Goal: Information Seeking & Learning: Check status

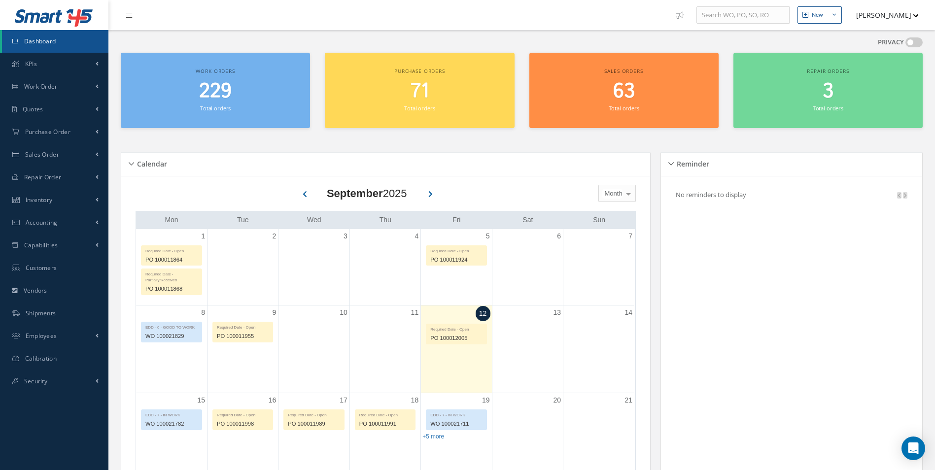
click at [209, 79] on span "229" at bounding box center [215, 91] width 33 height 28
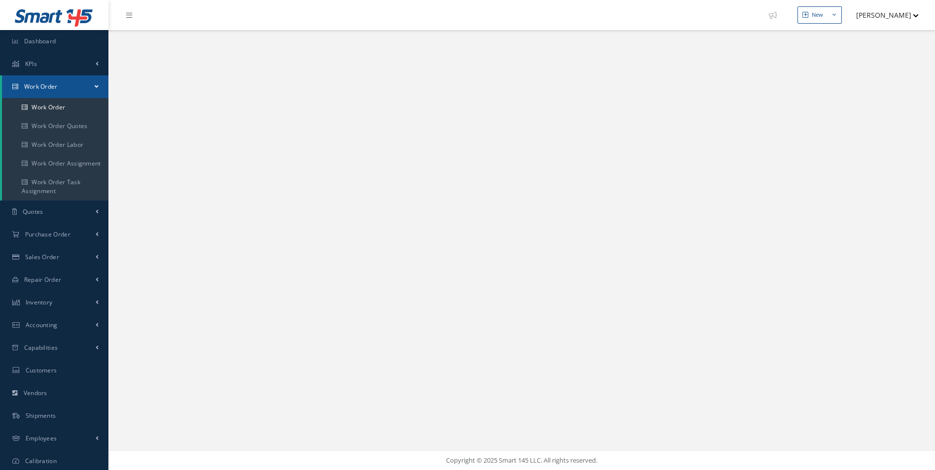
select select "25"
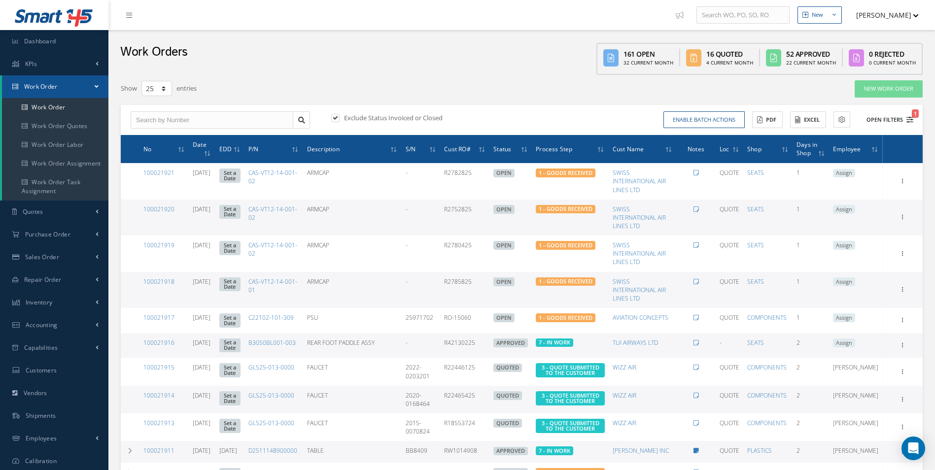
click at [899, 120] on button "Open Filters 1" at bounding box center [886, 120] width 56 height 16
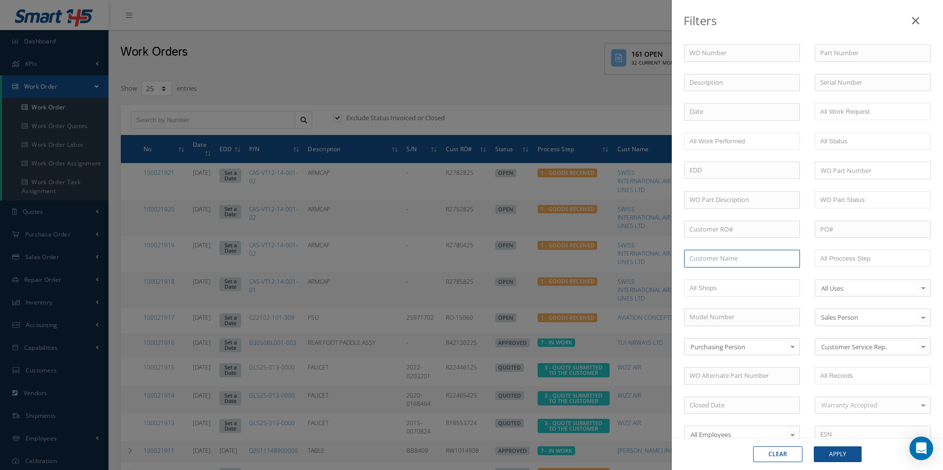
click at [692, 259] on input "text" at bounding box center [742, 259] width 116 height 18
click at [694, 258] on input "sMARTWINGS" at bounding box center [742, 259] width 116 height 18
type input "SMARTWINGS"
click at [838, 453] on button "Apply" at bounding box center [838, 455] width 48 height 16
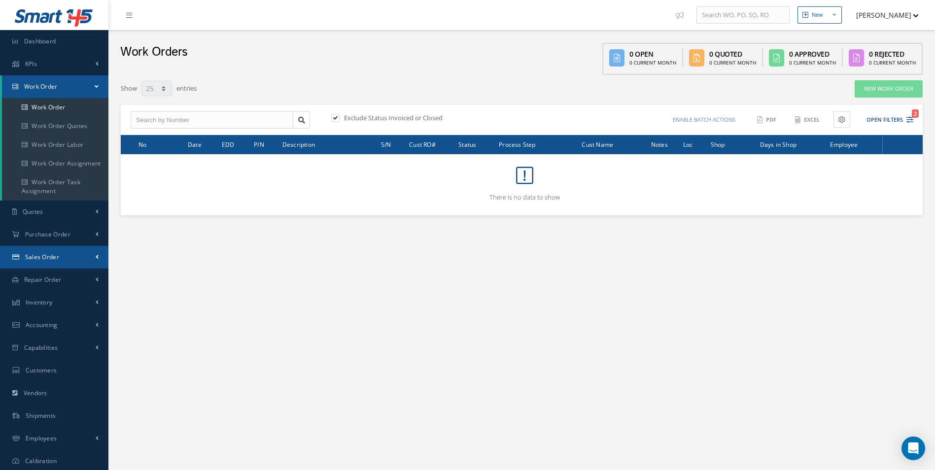
click at [47, 255] on span "Sales Order" at bounding box center [42, 257] width 34 height 8
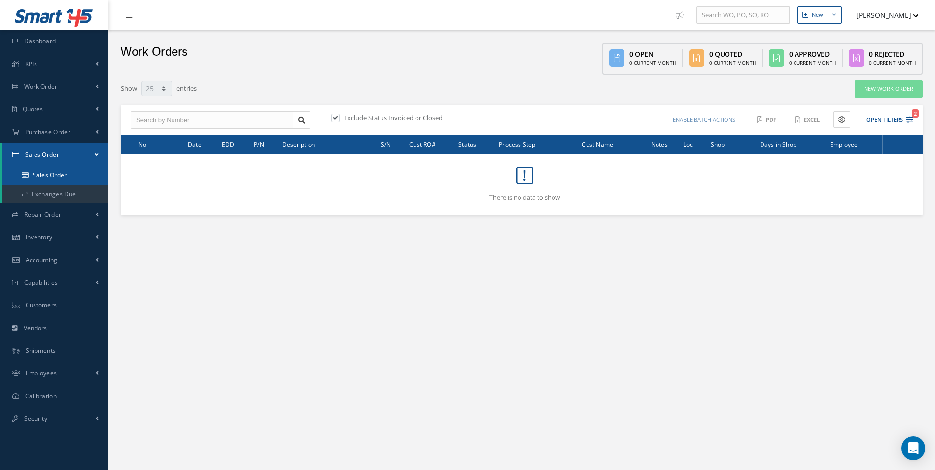
click at [45, 174] on link "Sales Order" at bounding box center [55, 175] width 107 height 19
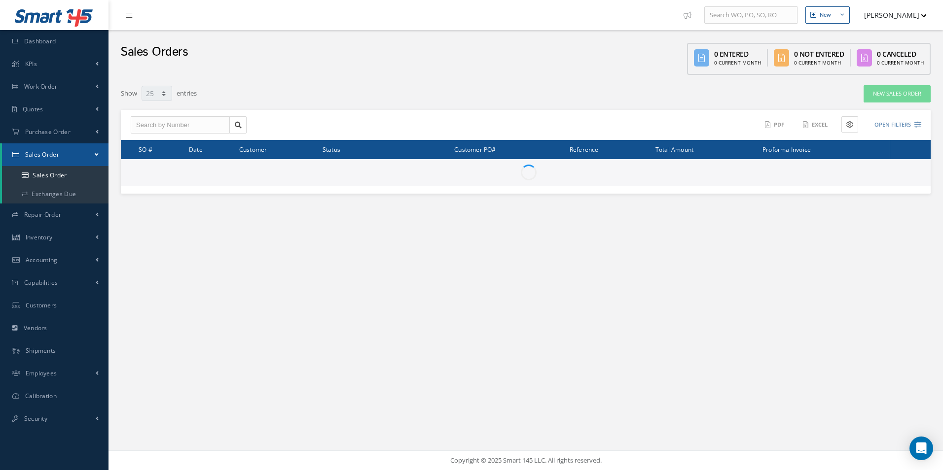
select select "25"
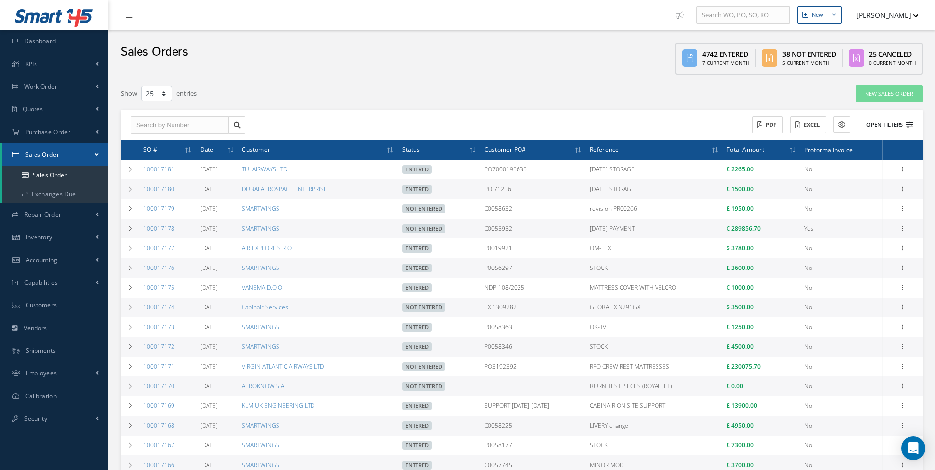
click at [879, 124] on button "Open Filters" at bounding box center [886, 125] width 56 height 16
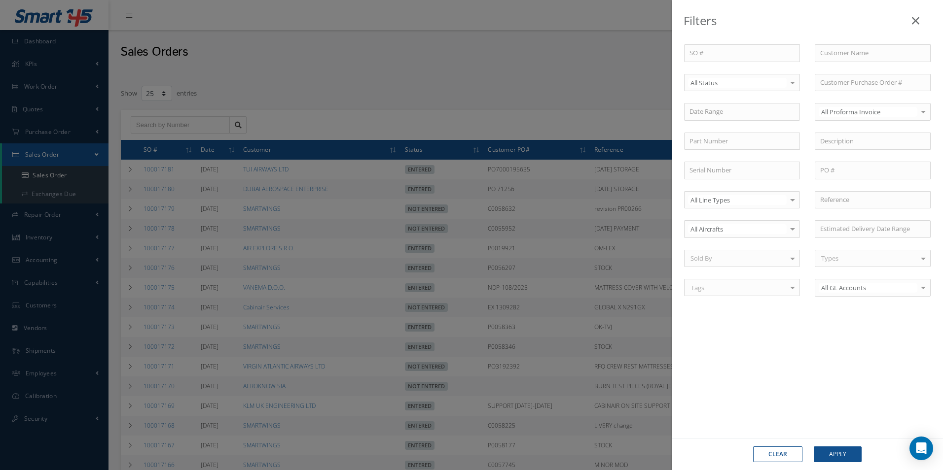
click at [782, 457] on button "Clear" at bounding box center [777, 455] width 49 height 16
click at [795, 455] on button "Clear" at bounding box center [777, 455] width 49 height 16
click at [918, 20] on icon at bounding box center [915, 21] width 7 height 12
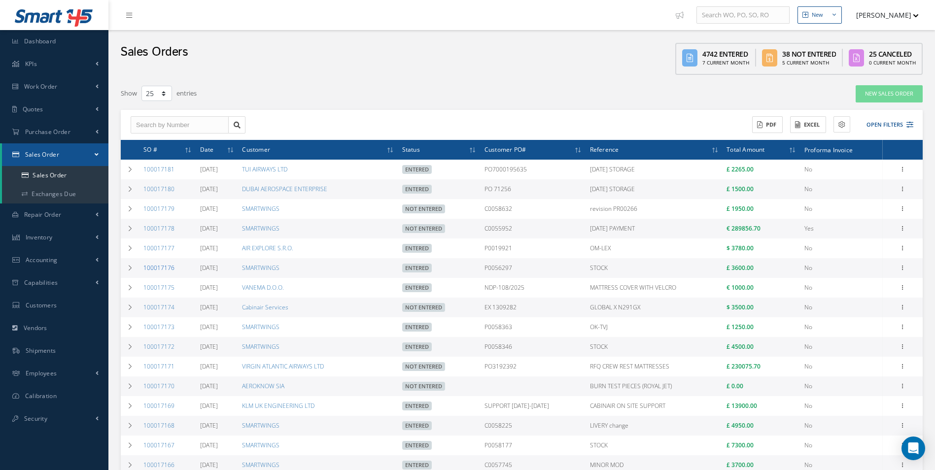
click at [172, 271] on link "100017176" at bounding box center [158, 268] width 31 height 8
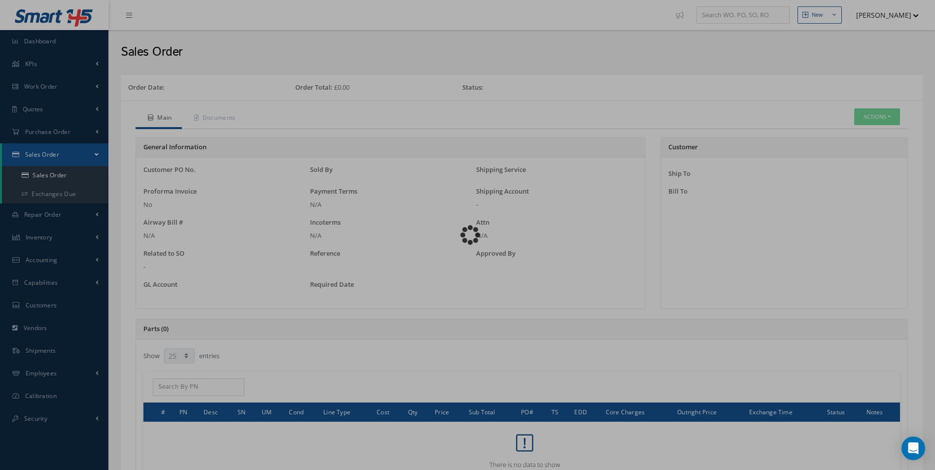
select select "25"
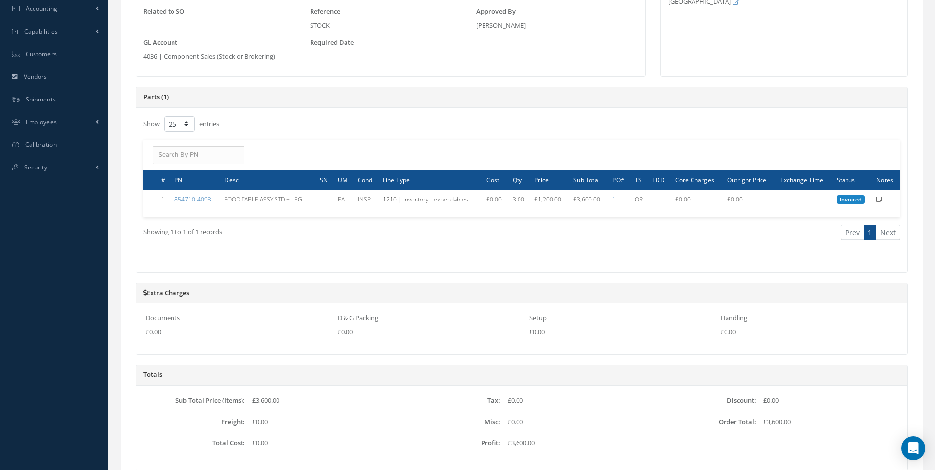
scroll to position [146, 0]
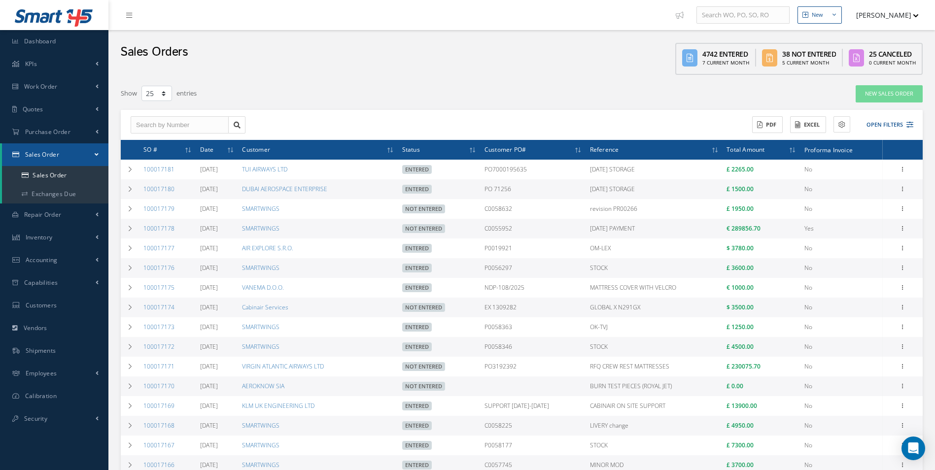
select select "25"
click at [168, 228] on link "100017178" at bounding box center [158, 228] width 31 height 8
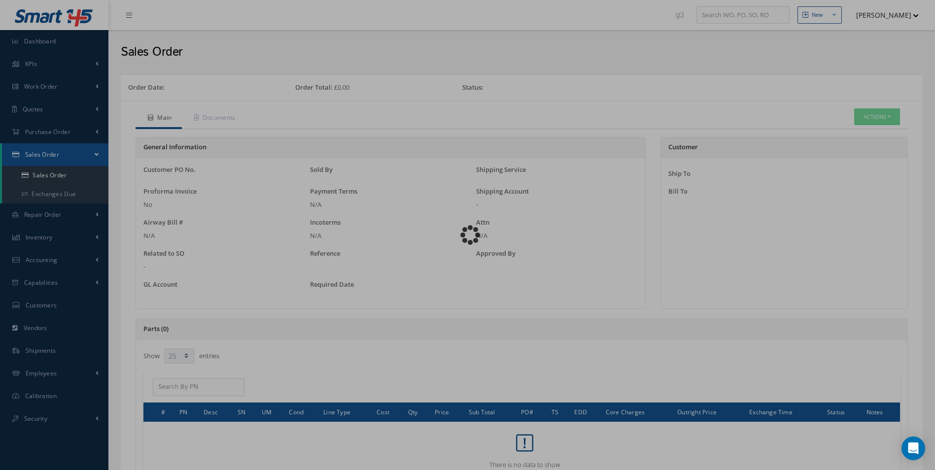
select select "25"
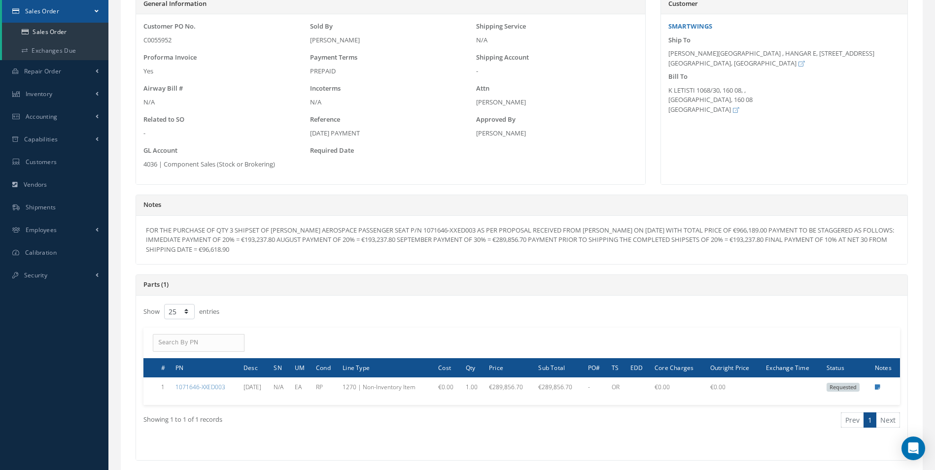
scroll to position [197, 0]
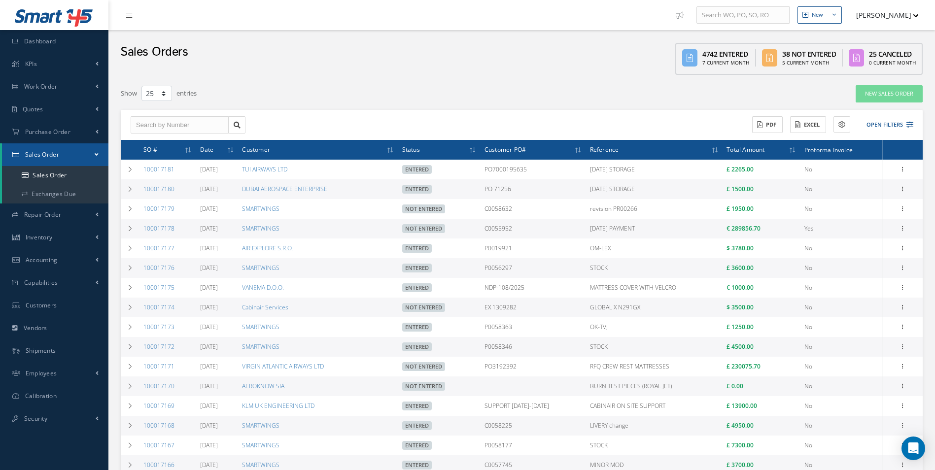
select select "25"
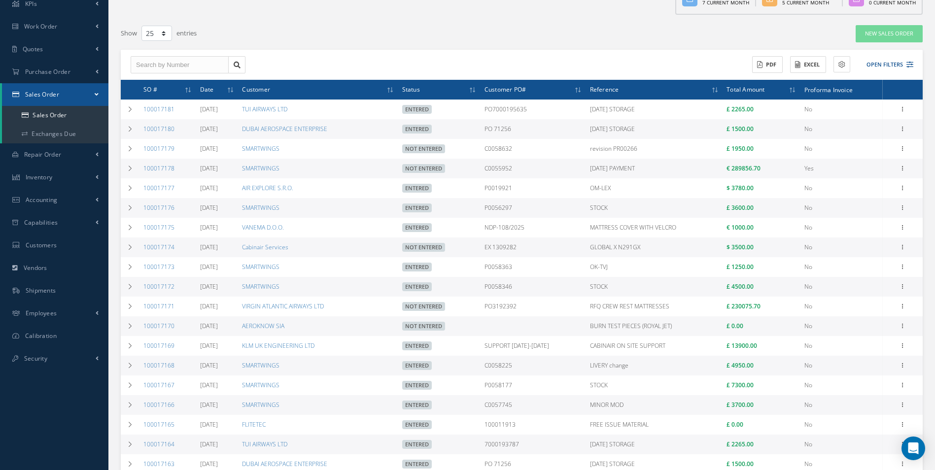
scroll to position [49, 0]
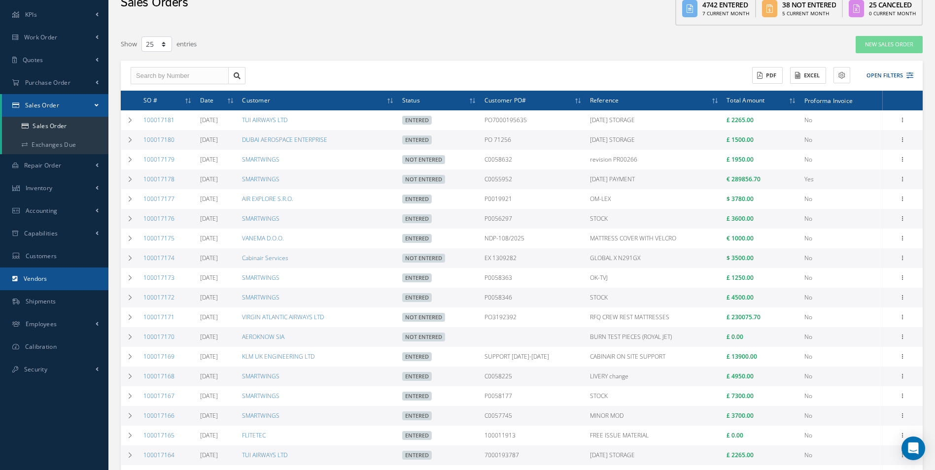
click at [34, 277] on span "Vendors" at bounding box center [36, 279] width 24 height 8
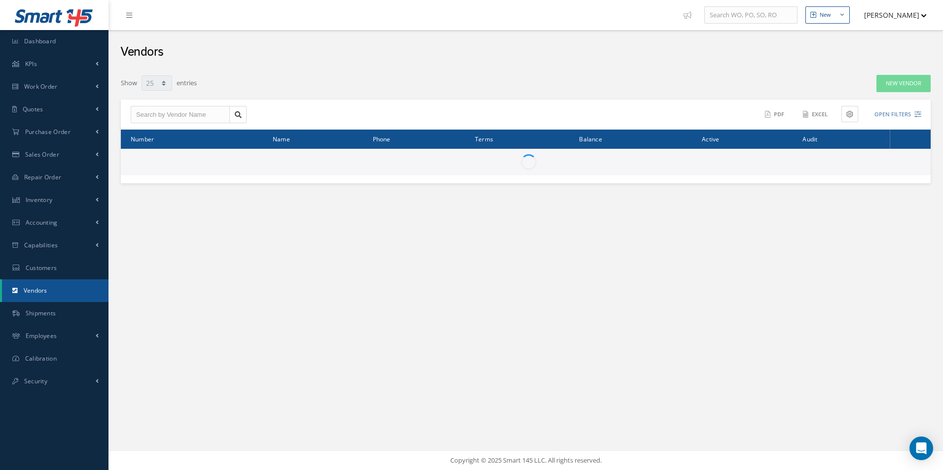
select select "25"
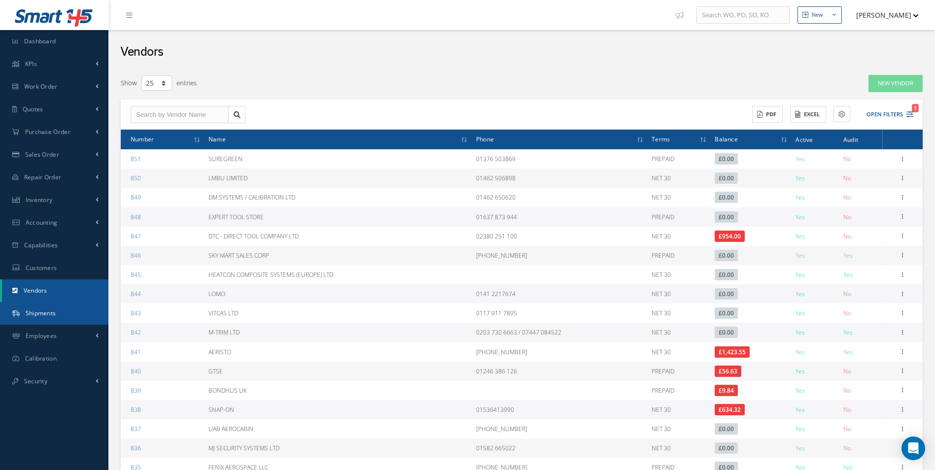
click at [50, 311] on span "Shipments" at bounding box center [41, 313] width 31 height 8
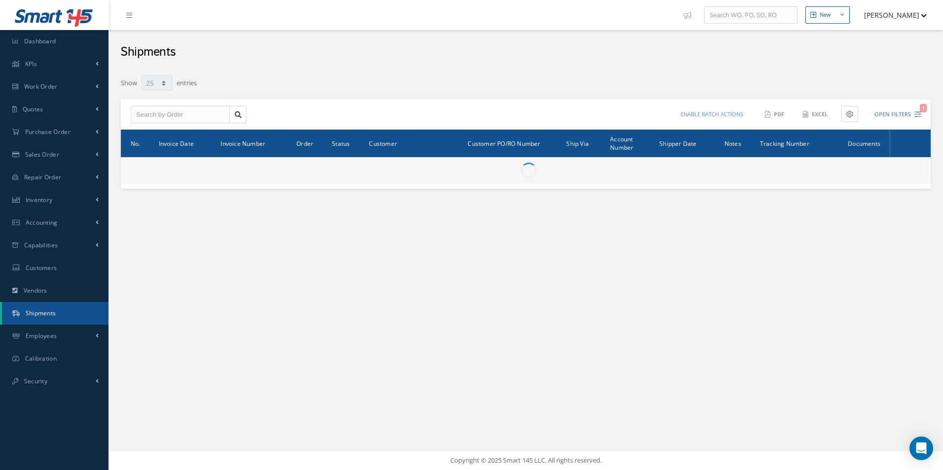
select select "25"
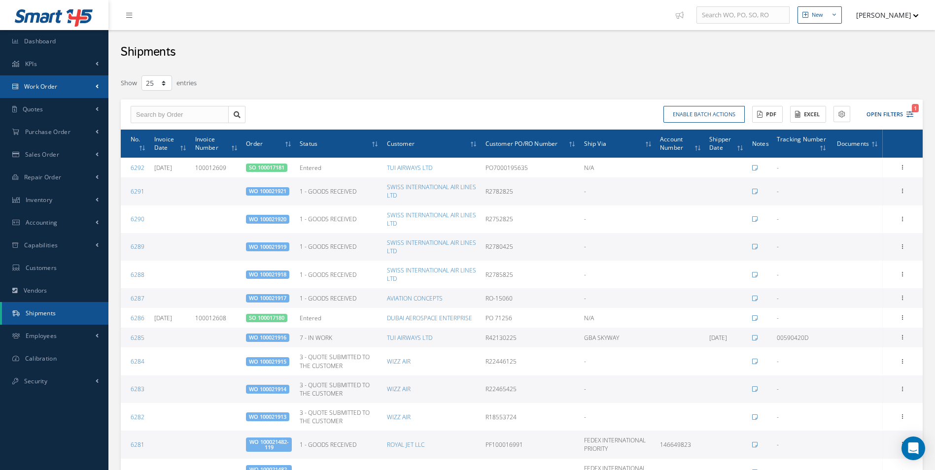
click at [40, 87] on span "Work Order" at bounding box center [41, 86] width 34 height 8
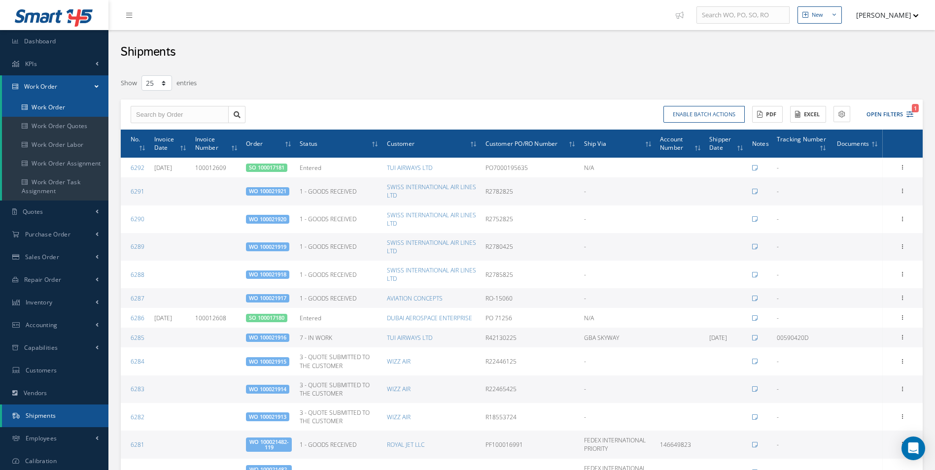
click at [46, 105] on link "Work Order" at bounding box center [55, 107] width 107 height 19
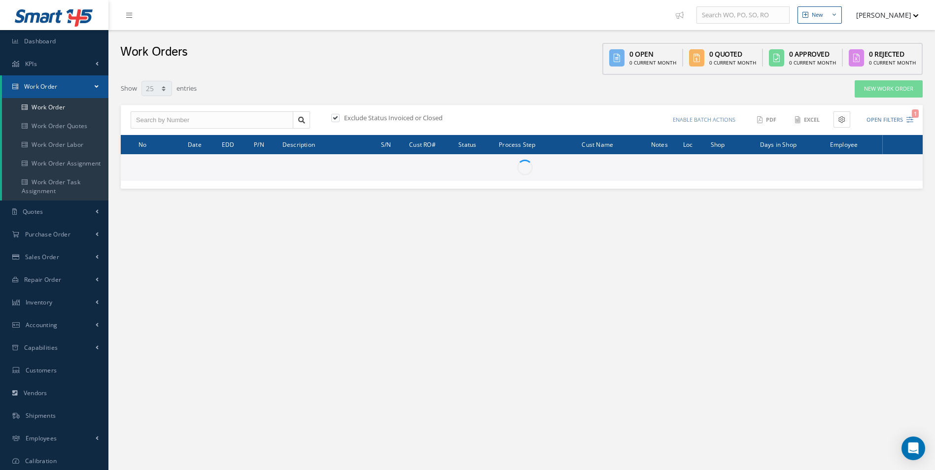
select select "25"
type input "All Work Request"
type input "All Work Performed"
type input "All Status"
type input "WO Part Status"
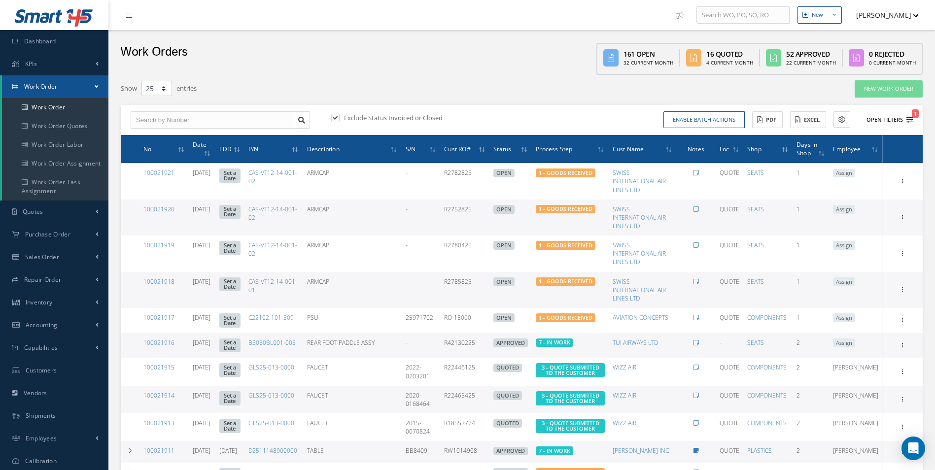
click at [908, 121] on icon "1" at bounding box center [910, 119] width 7 height 7
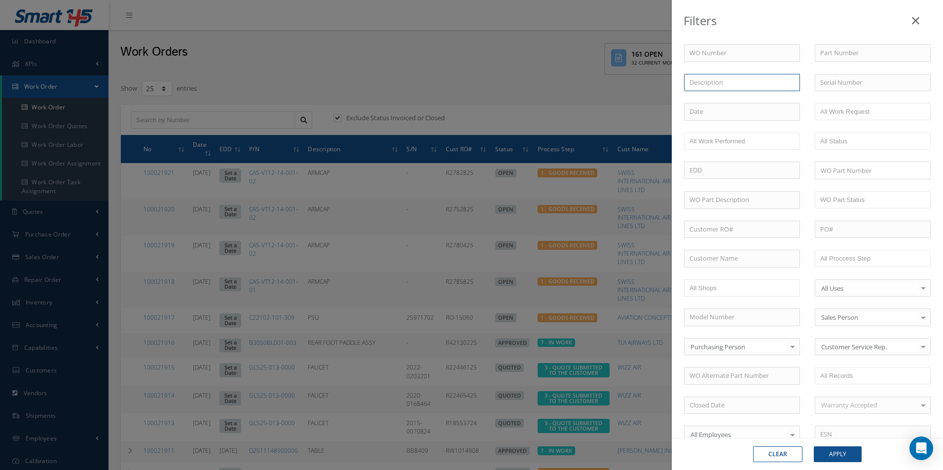
click at [699, 85] on input "text" at bounding box center [742, 83] width 116 height 18
type input "H"
type input "L"
click at [701, 139] on input "text" at bounding box center [723, 141] width 68 height 12
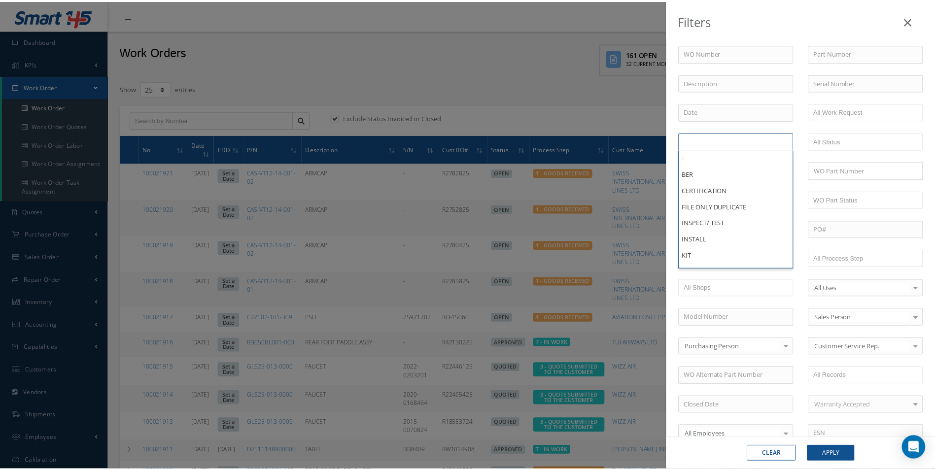
scroll to position [12, 0]
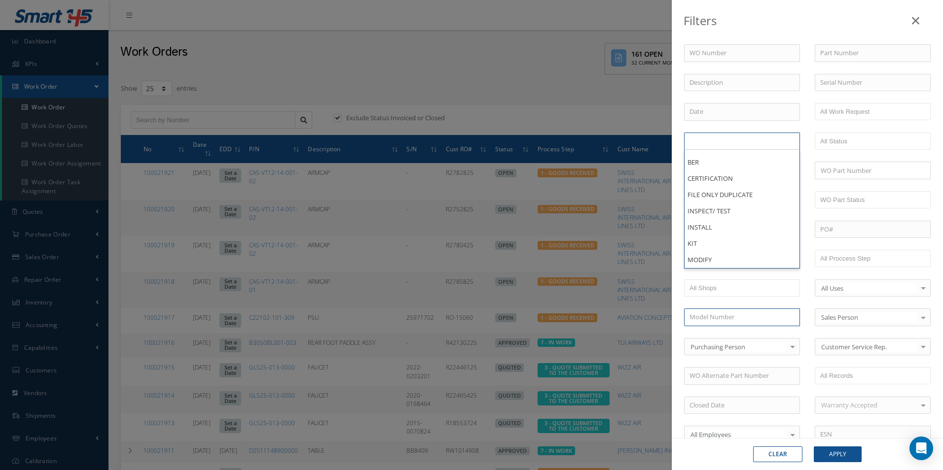
click at [755, 321] on input "text" at bounding box center [742, 318] width 116 height 18
type input "All Work Performed"
click at [691, 257] on input "text" at bounding box center [742, 259] width 116 height 18
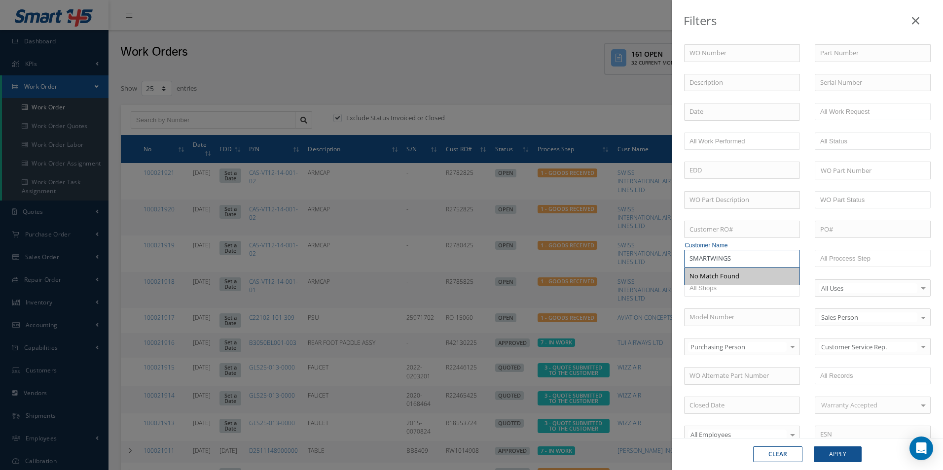
type input "SMARTWINGS"
click at [739, 296] on ul at bounding box center [742, 288] width 116 height 17
type input "All Shops"
click at [731, 255] on input "SMARTWINGS" at bounding box center [742, 259] width 116 height 18
click at [825, 54] on input "text" at bounding box center [873, 53] width 116 height 18
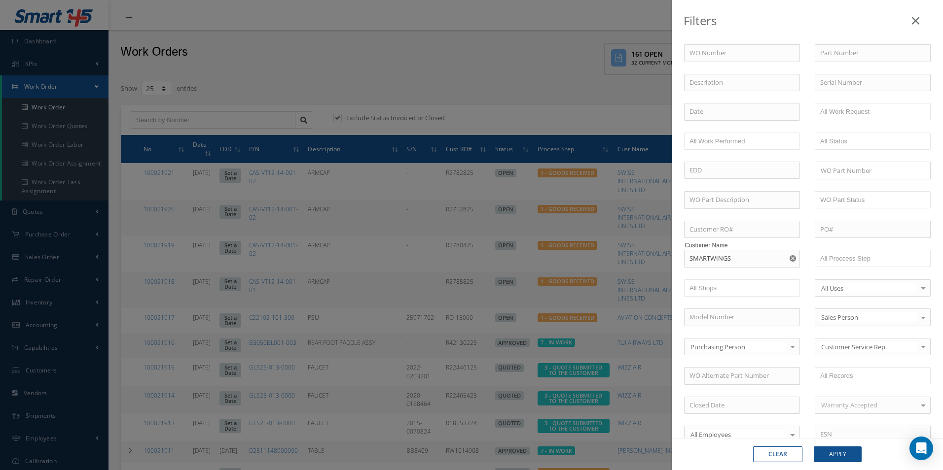
click at [913, 18] on icon at bounding box center [915, 21] width 7 height 12
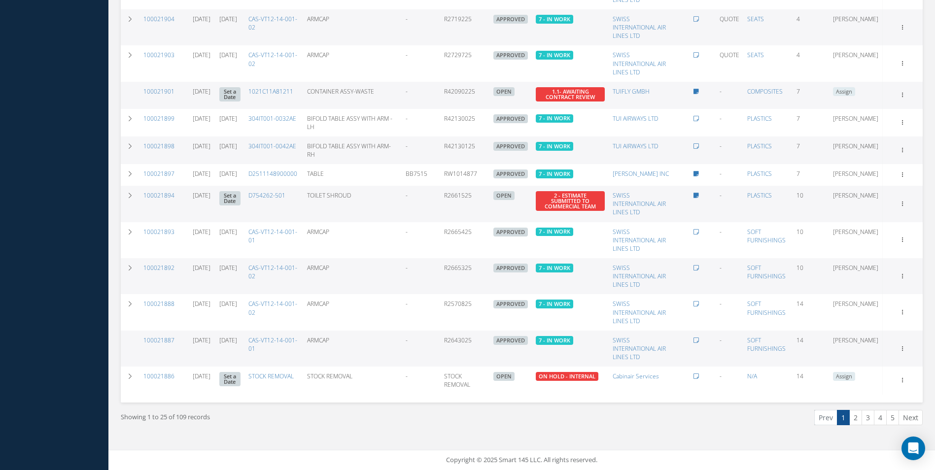
scroll to position [77, 0]
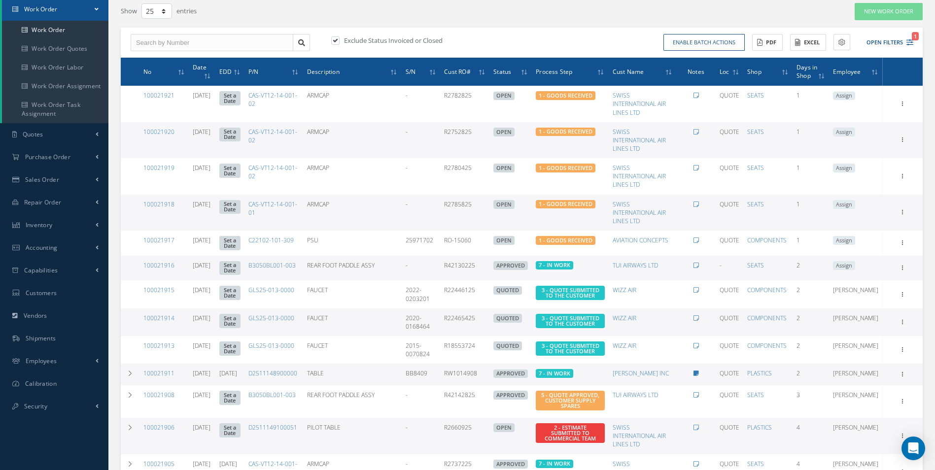
click at [339, 39] on label at bounding box center [340, 40] width 2 height 9
click at [335, 39] on input "checkbox" at bounding box center [334, 41] width 6 height 6
checkbox input "false"
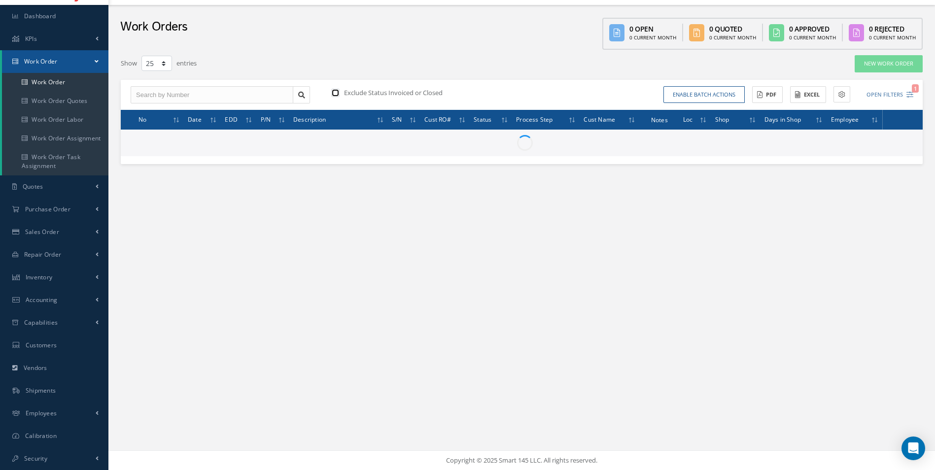
scroll to position [77, 0]
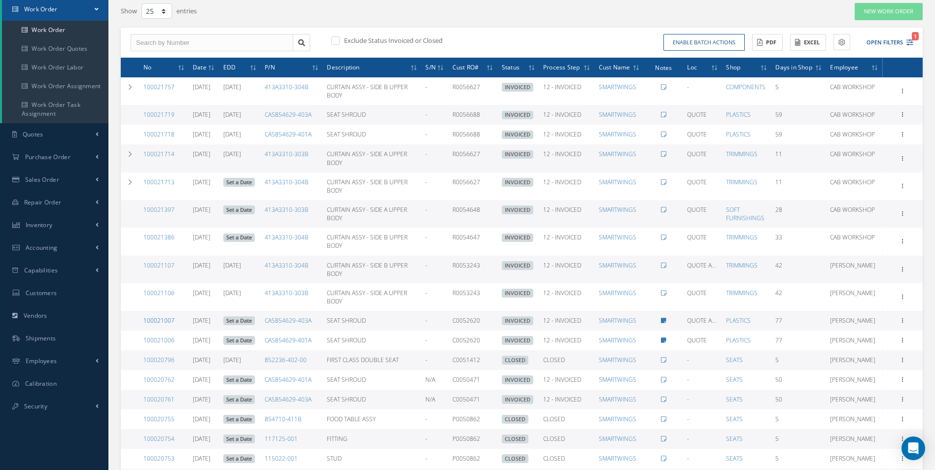
click at [165, 322] on link "100021007" at bounding box center [158, 321] width 31 height 8
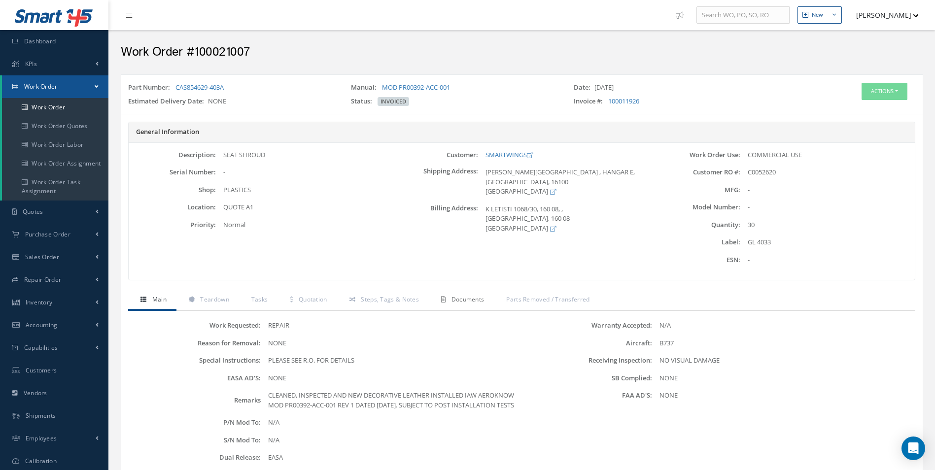
click at [465, 300] on span "Documents" at bounding box center [468, 299] width 33 height 8
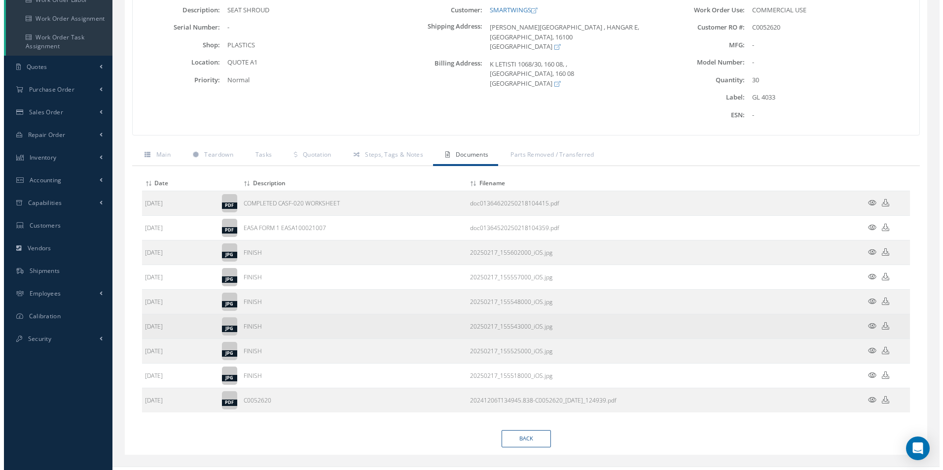
scroll to position [162, 0]
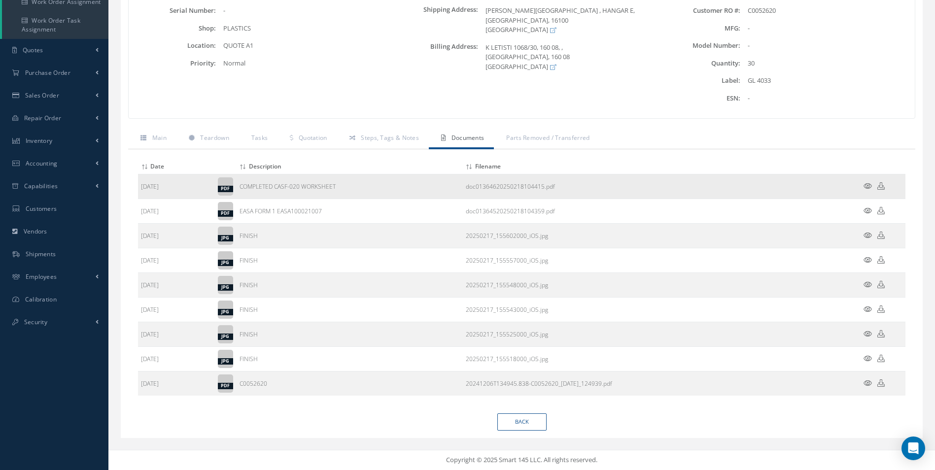
click at [866, 184] on icon at bounding box center [868, 185] width 8 height 7
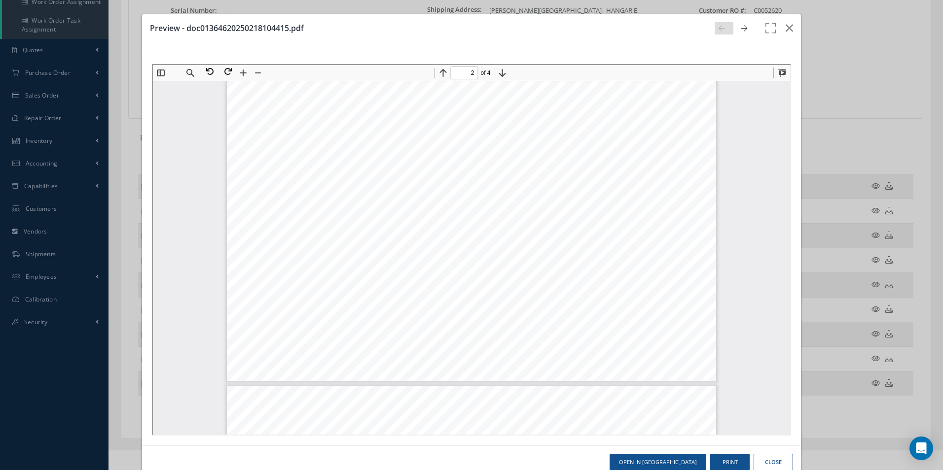
scroll to position [1106, 0]
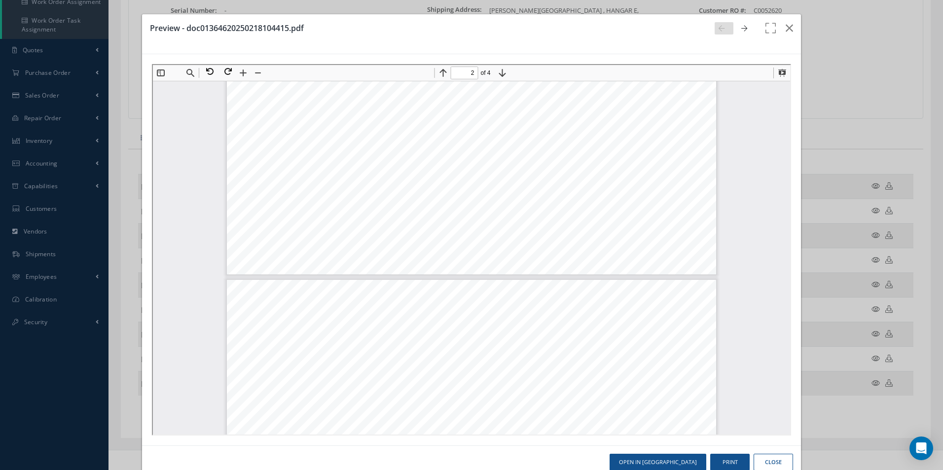
type input "1"
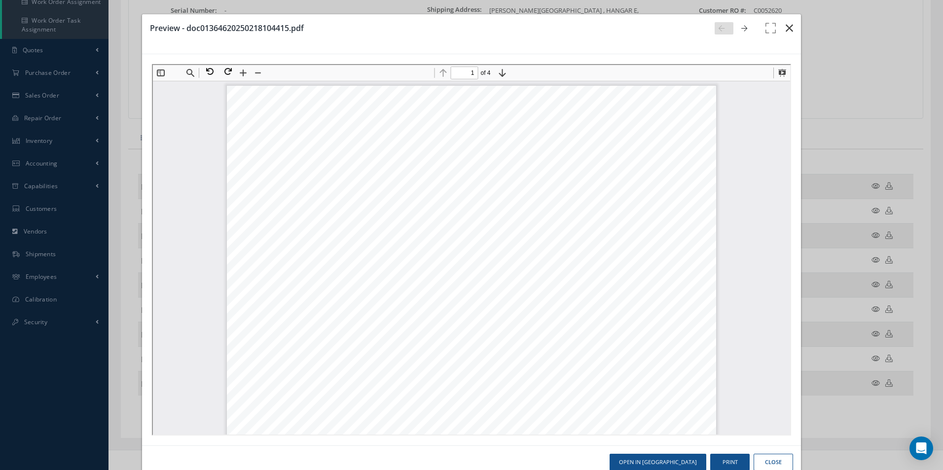
click at [786, 27] on icon "button" at bounding box center [789, 28] width 7 height 12
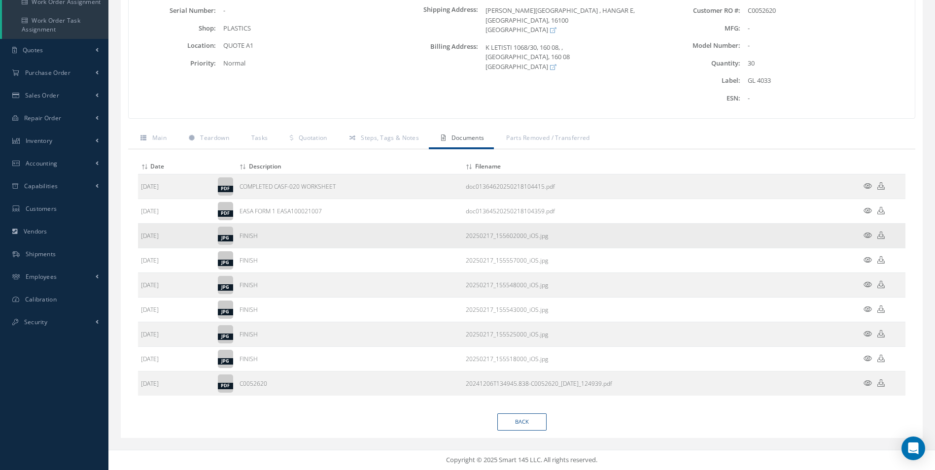
click at [867, 235] on icon at bounding box center [868, 235] width 8 height 7
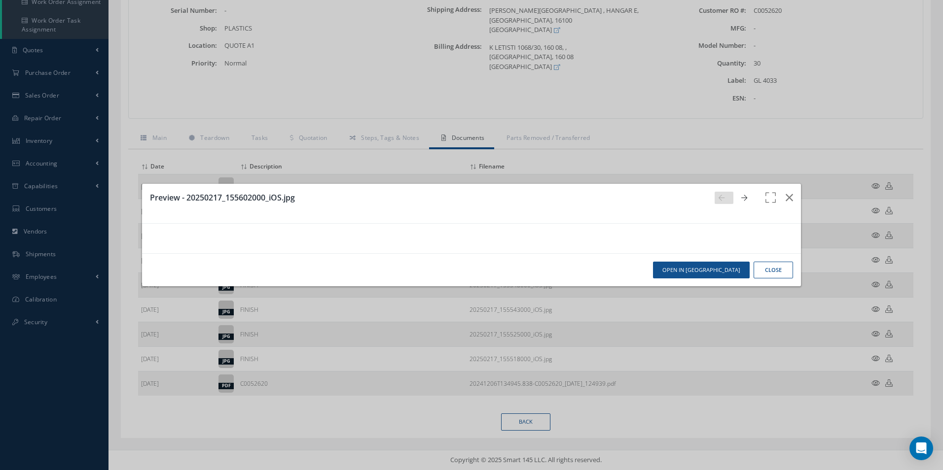
scroll to position [247, 0]
